Goal: Obtain resource: Obtain resource

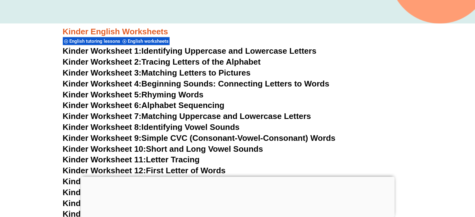
scroll to position [281, 0]
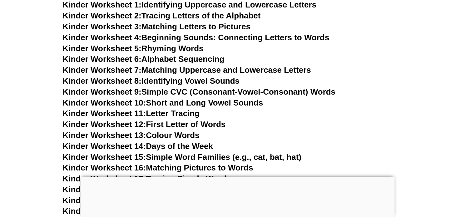
click at [169, 81] on link "Kinder Worksheet 8: Identifying Vowel Sounds" at bounding box center [151, 80] width 177 height 9
click at [169, 89] on link "Kinder Worksheet 9: Simple CVC (Consonant-Vowel-Consonant) Words" at bounding box center [199, 91] width 273 height 9
click at [153, 103] on link "Kinder Worksheet 10: Short and Long Vowel Sounds" at bounding box center [163, 102] width 201 height 9
click at [165, 115] on link "Kinder Worksheet 11: Letter Tracing" at bounding box center [131, 113] width 137 height 9
click at [172, 125] on link "Kinder Worksheet 12: First Letter of Words" at bounding box center [144, 124] width 163 height 9
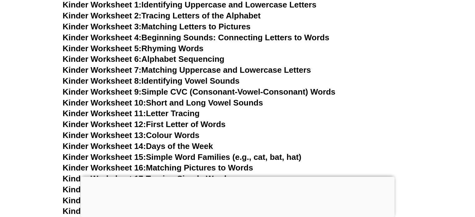
click at [189, 136] on link "Kinder Worksheet 13: Colour Words" at bounding box center [131, 135] width 137 height 9
click at [175, 144] on link "Kinder Worksheet 14: Days of the Week" at bounding box center [138, 146] width 150 height 9
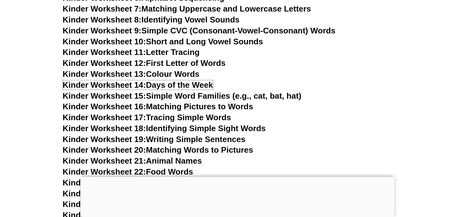
scroll to position [343, 0]
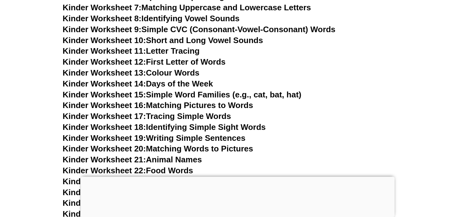
click at [192, 95] on link "Kinder Worksheet 15: Simple Word Families (e.g., cat, bat, hat)" at bounding box center [182, 94] width 239 height 9
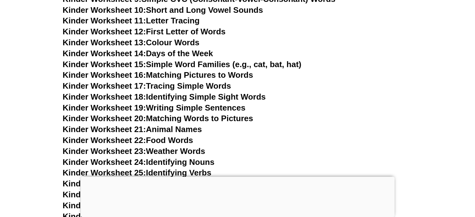
scroll to position [375, 0]
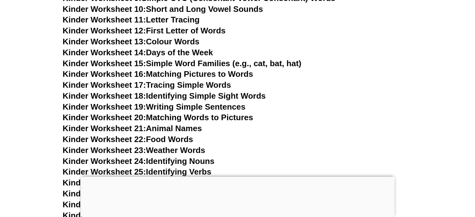
click at [169, 72] on link "Kinder Worksheet 16: Matching Pictures to Words" at bounding box center [158, 73] width 191 height 9
click at [192, 85] on link "Kinder Worksheet 17: Tracing Simple Words" at bounding box center [147, 84] width 168 height 9
click at [209, 95] on link "Kinder Worksheet 18: Identifying Simple Sight Words" at bounding box center [164, 95] width 203 height 9
click at [166, 107] on link "Kinder Worksheet 19: Writing Simple Sentences" at bounding box center [154, 106] width 183 height 9
click at [165, 107] on link "Kinder Worksheet 19: Writing Simple Sentences" at bounding box center [154, 106] width 183 height 9
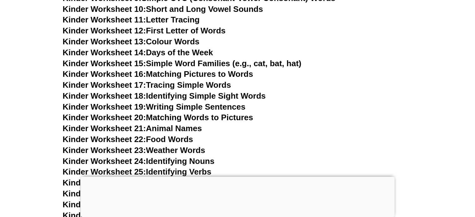
click at [177, 128] on link "Kinder Worksheet 21: Animal Names" at bounding box center [132, 128] width 139 height 9
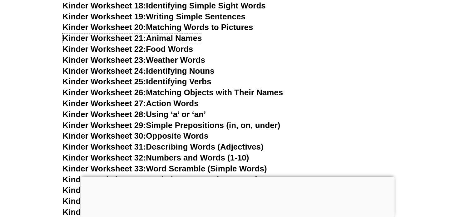
scroll to position [468, 0]
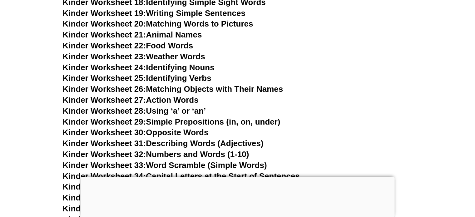
click at [182, 68] on link "Kinder Worksheet 24: Identifying Nouns" at bounding box center [139, 67] width 152 height 9
click at [177, 100] on link "Kinder Worksheet 27: Action Words" at bounding box center [131, 99] width 136 height 9
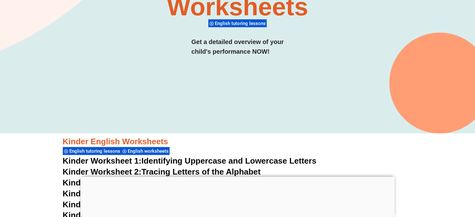
scroll to position [0, 0]
